Goal: Find specific page/section: Find specific page/section

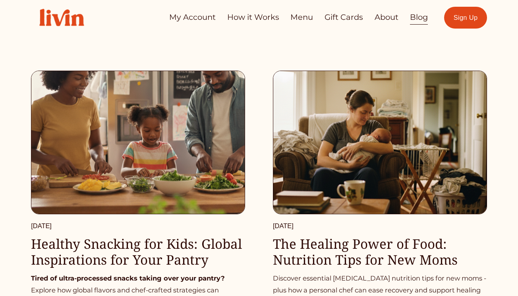
click at [170, 118] on img at bounding box center [138, 142] width 215 height 145
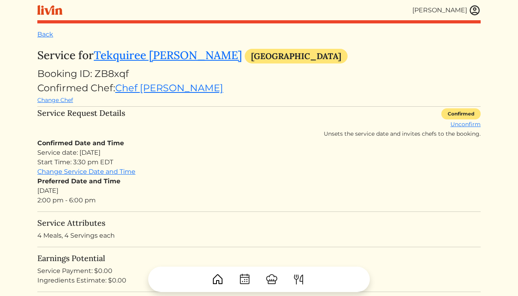
click at [477, 12] on img at bounding box center [475, 10] width 12 height 12
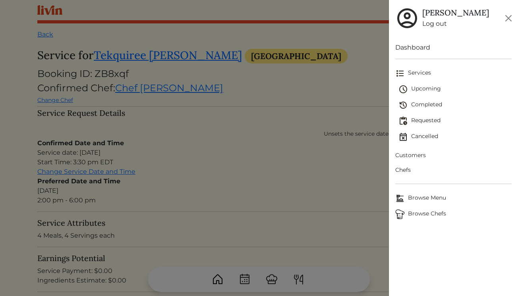
click at [148, 58] on div at bounding box center [259, 148] width 518 height 296
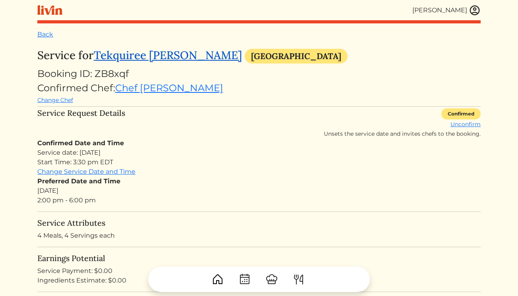
click at [155, 60] on link "Tekquiree Spencer" at bounding box center [168, 55] width 148 height 14
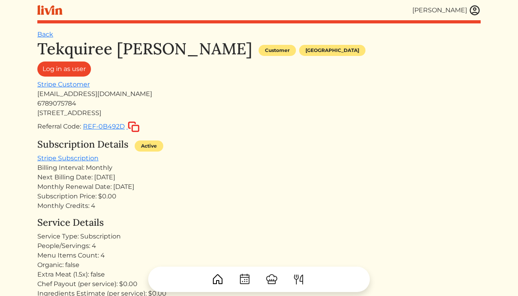
click at [474, 10] on img at bounding box center [475, 10] width 12 height 12
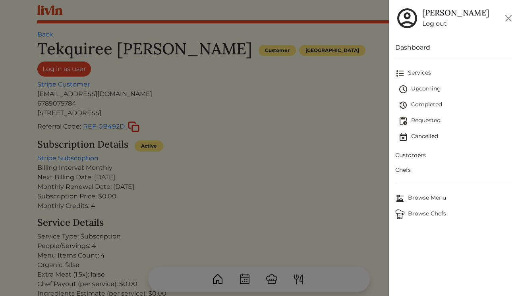
click at [48, 37] on div at bounding box center [259, 148] width 518 height 296
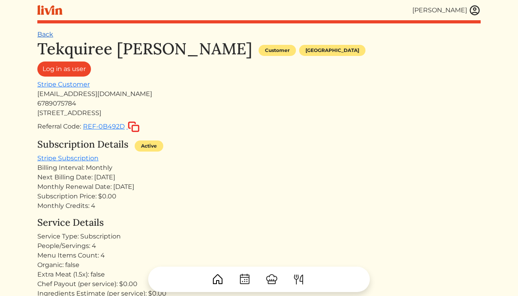
click at [47, 37] on link "Back" at bounding box center [45, 35] width 16 height 8
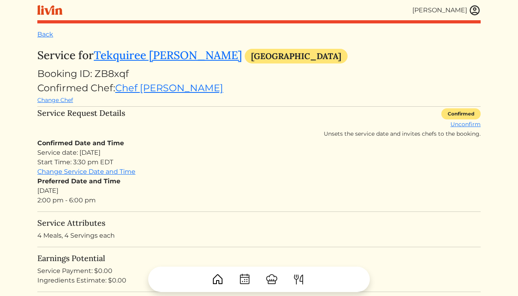
click at [477, 11] on img at bounding box center [475, 10] width 12 height 12
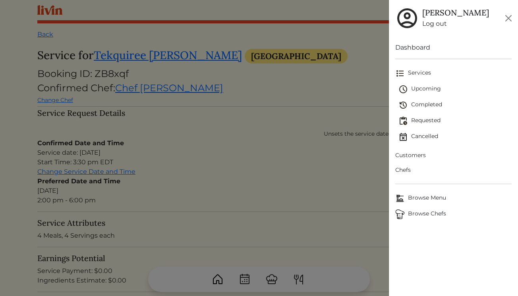
click at [421, 87] on span "Upcoming" at bounding box center [455, 90] width 113 height 10
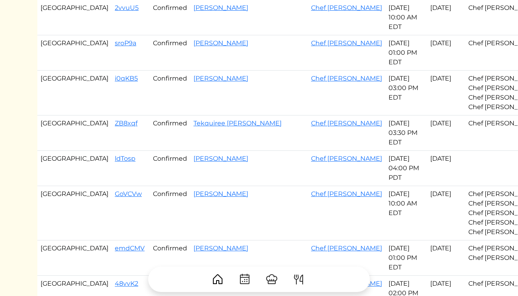
scroll to position [285, 0]
